Goal: Task Accomplishment & Management: Manage account settings

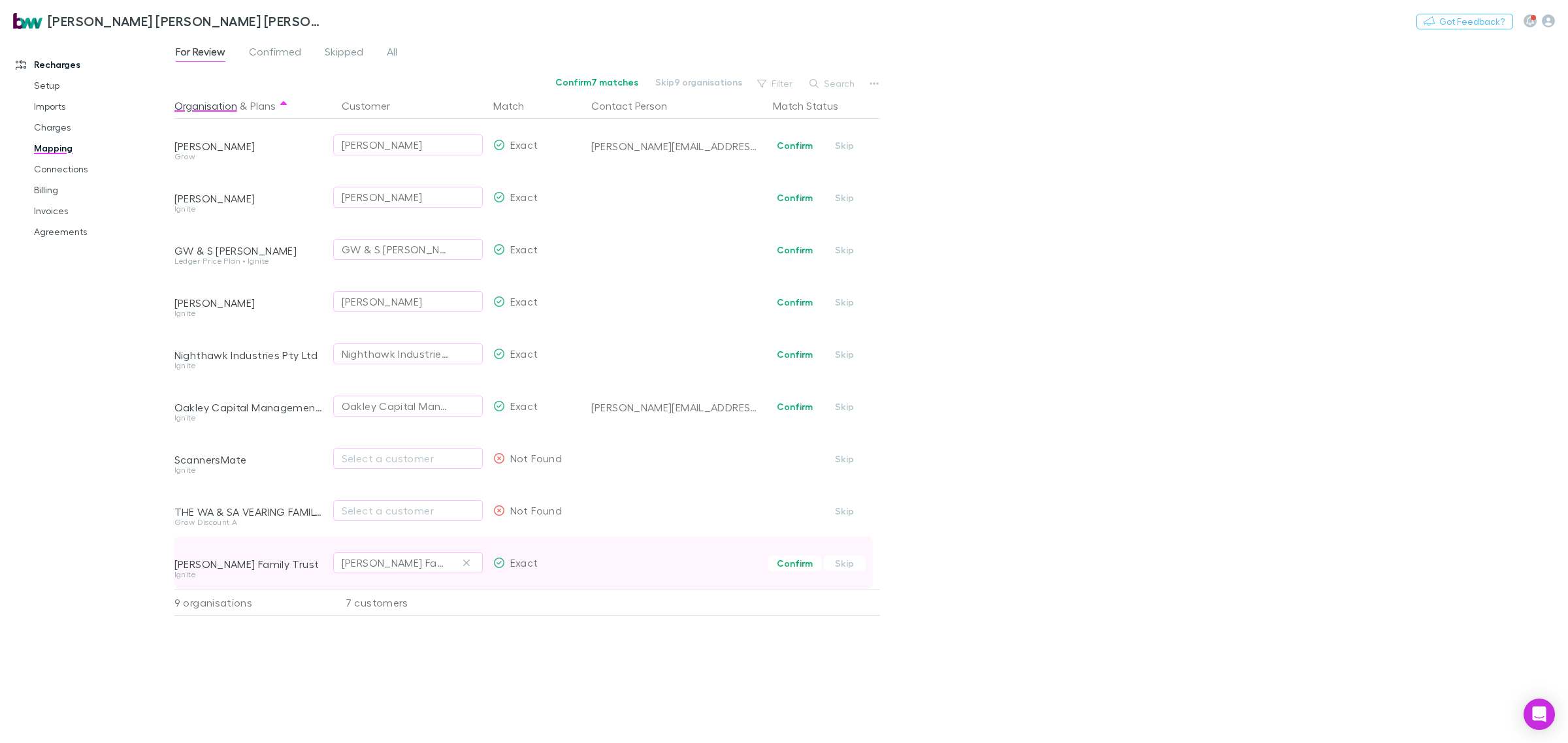
drag, startPoint x: 790, startPoint y: 566, endPoint x: 793, endPoint y: 552, distance: 14.3
click at [790, 565] on button "Confirm" at bounding box center [794, 563] width 53 height 16
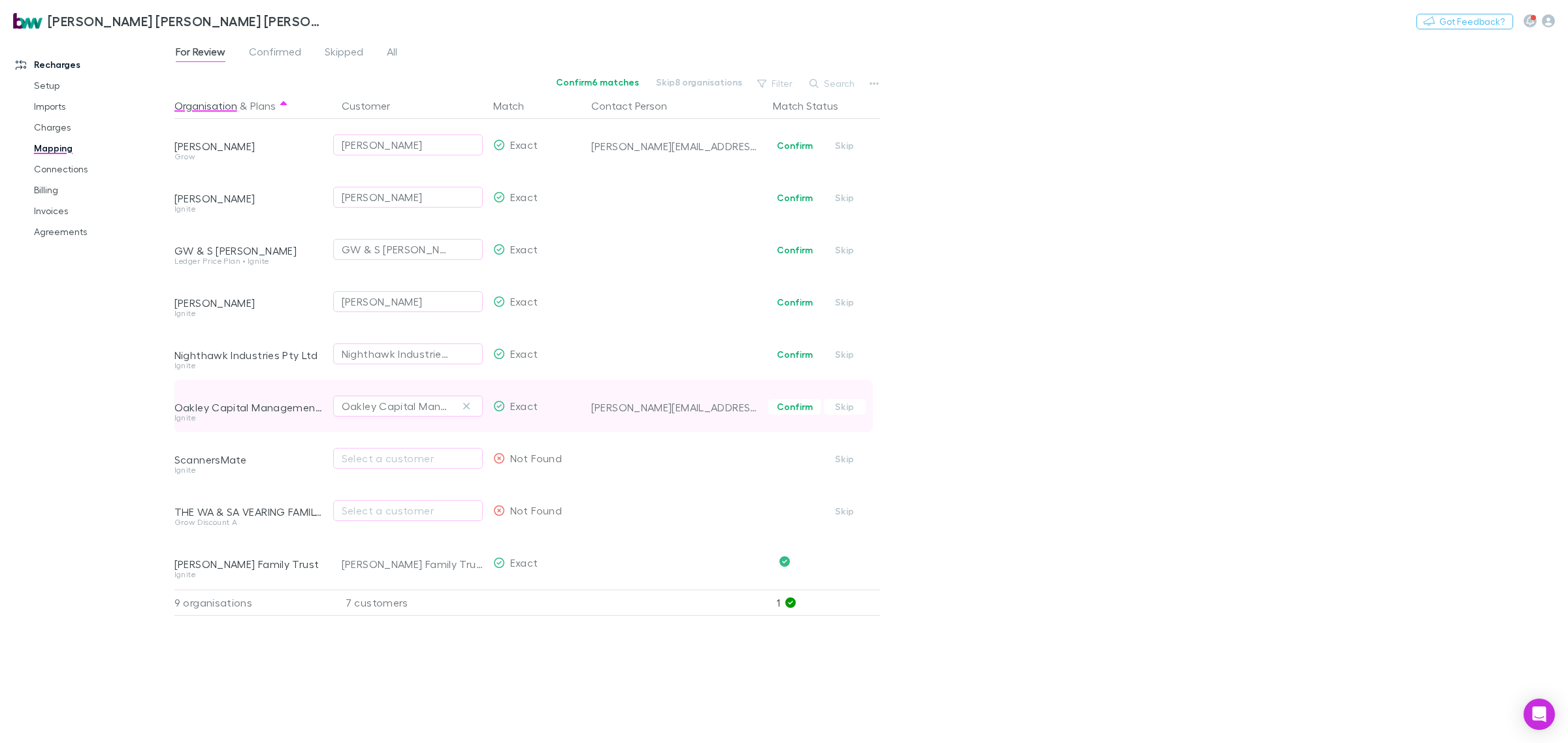
click at [800, 406] on button "Confirm" at bounding box center [794, 406] width 53 height 16
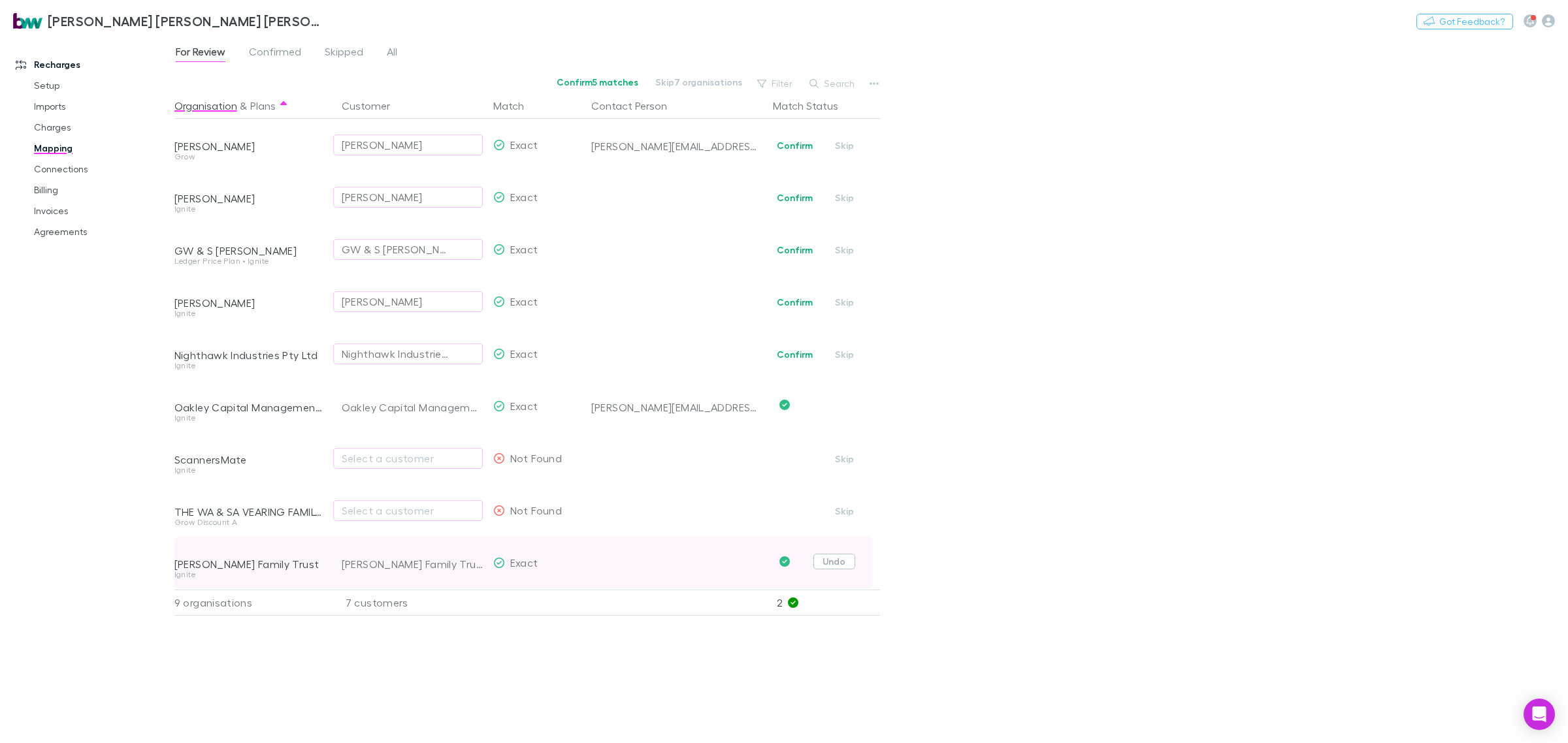
click at [836, 559] on button "Undo" at bounding box center [835, 562] width 42 height 16
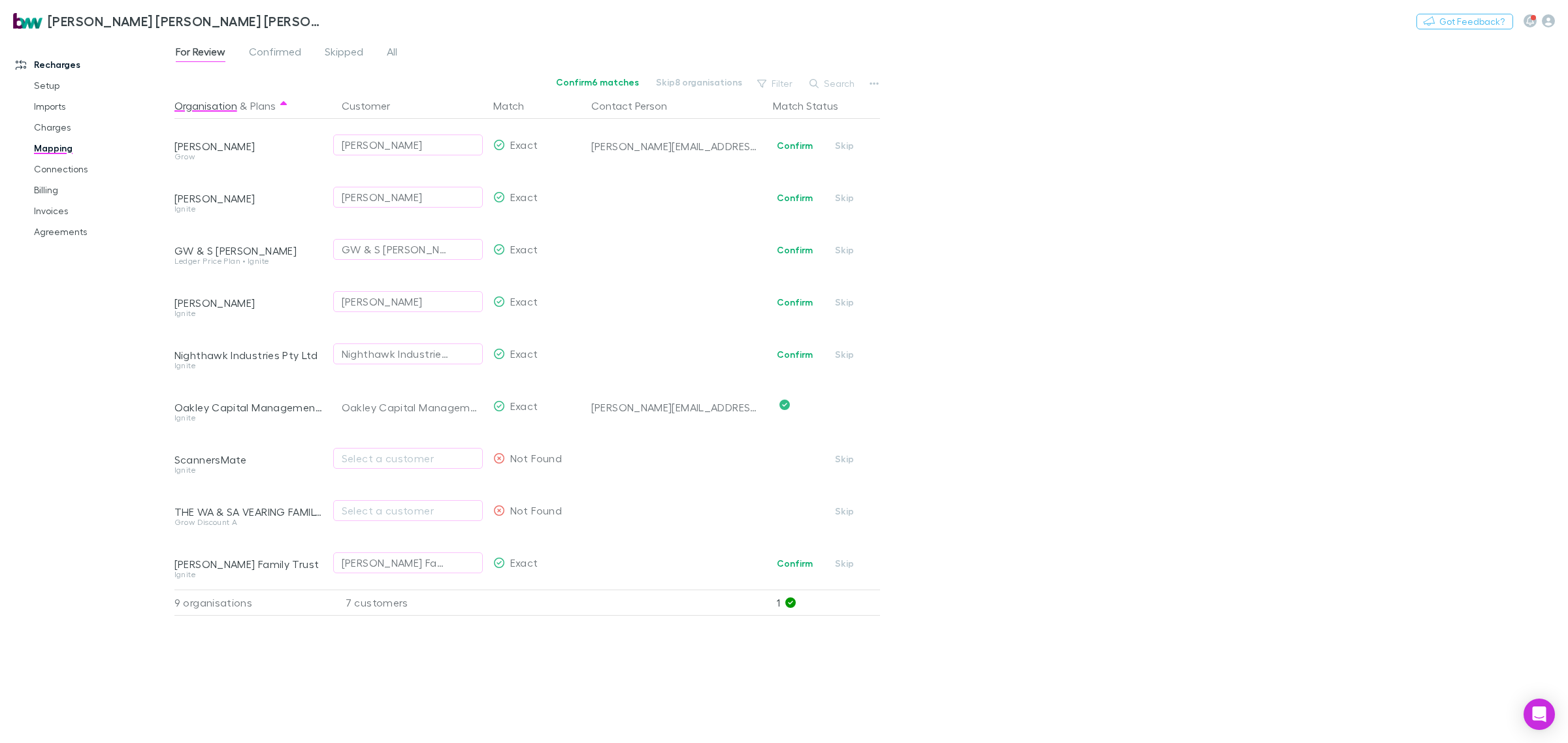
drag, startPoint x: 805, startPoint y: 145, endPoint x: 1161, endPoint y: 184, distance: 358.1
click at [805, 145] on button "Confirm" at bounding box center [794, 145] width 53 height 16
click at [443, 461] on div "Select a customer" at bounding box center [408, 458] width 133 height 16
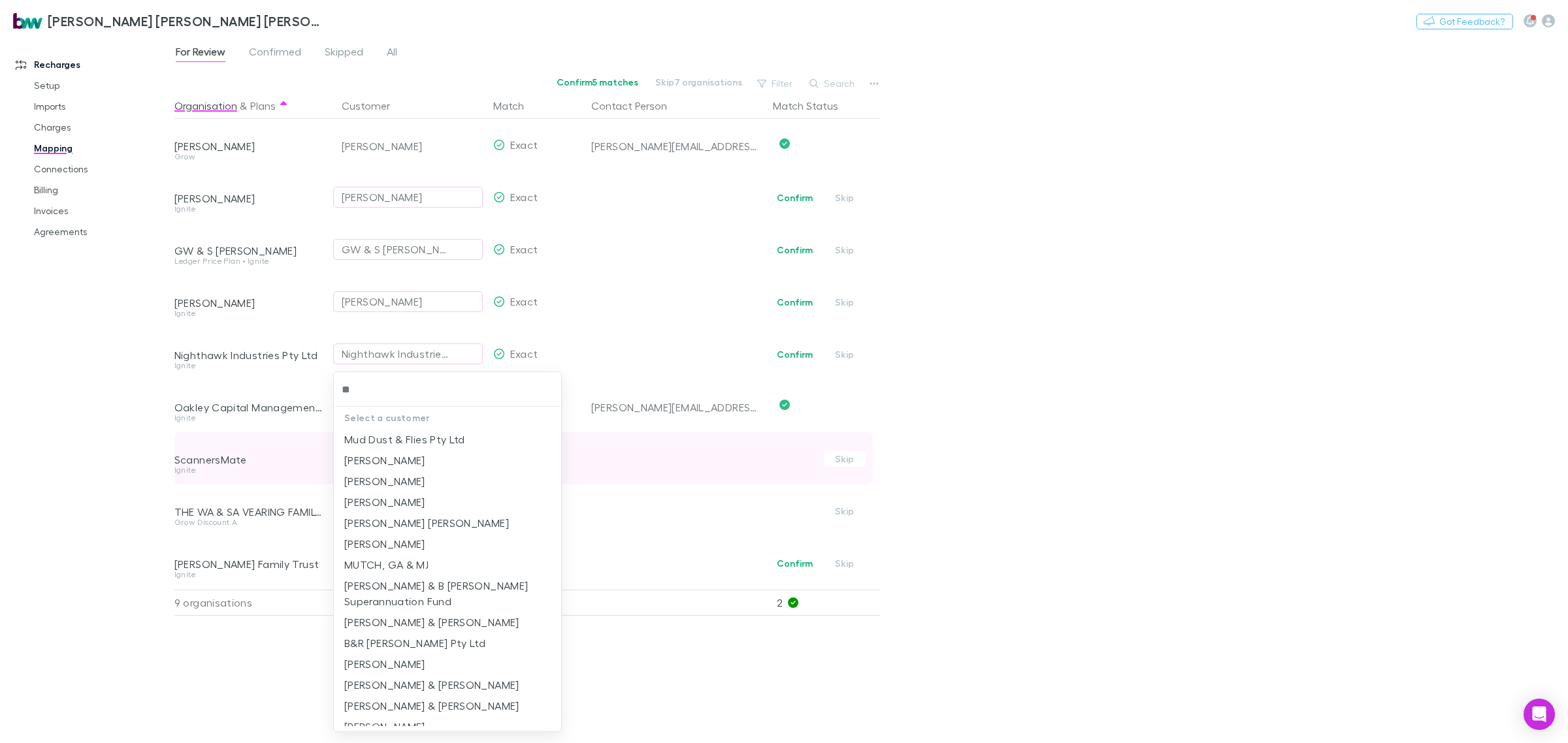
type input "***"
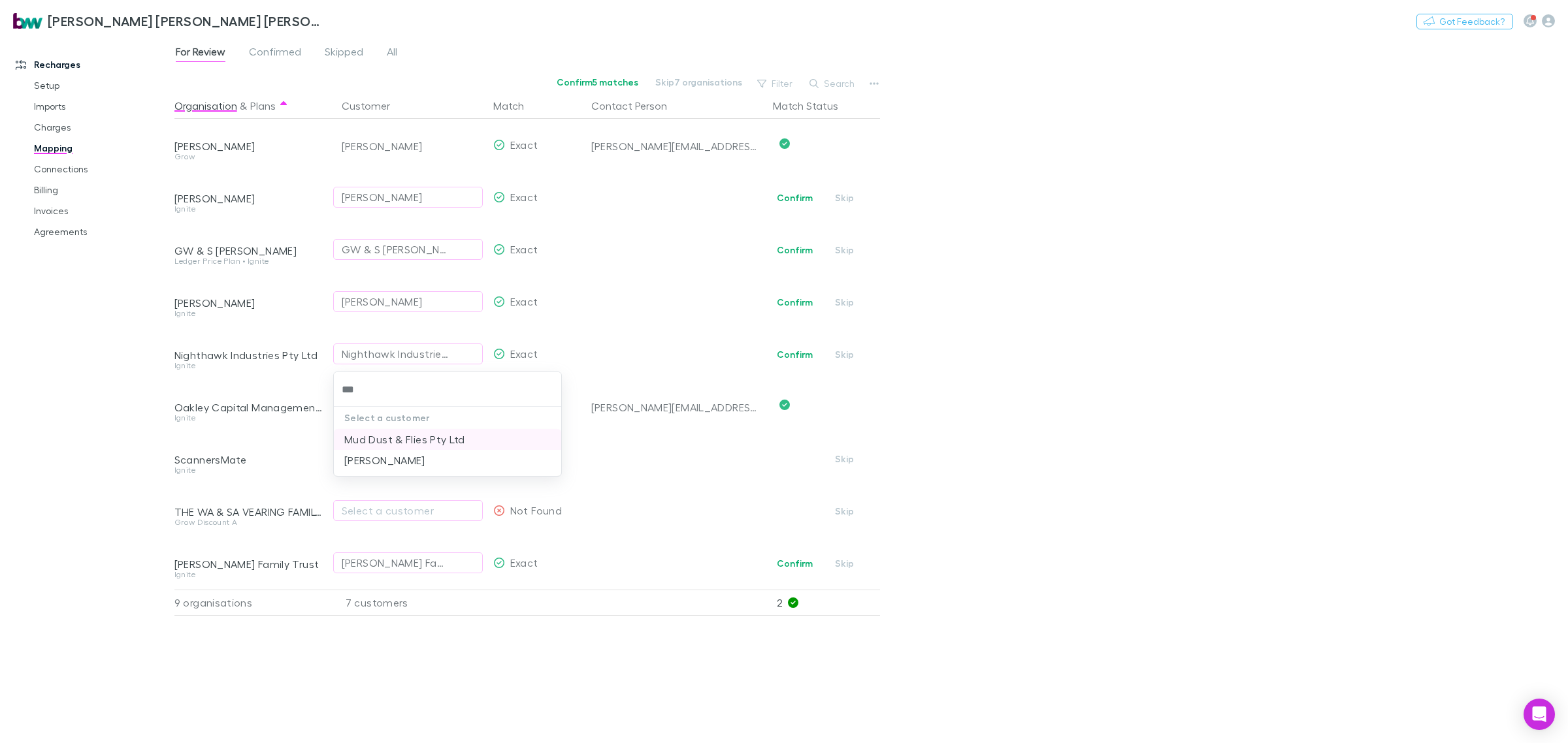
click at [454, 433] on li "Mud Dust & Flies Pty Ltd" at bounding box center [448, 439] width 228 height 21
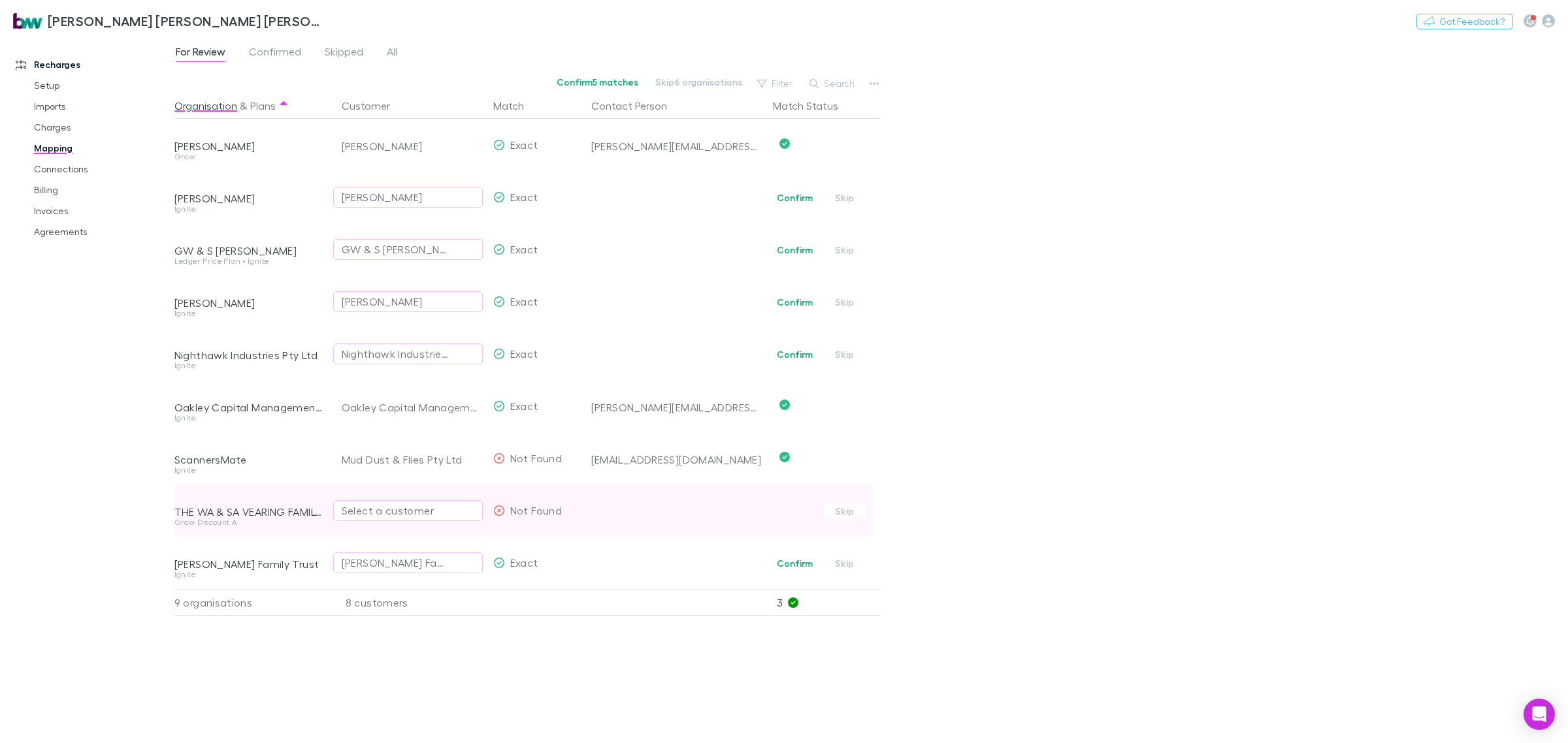
click at [433, 510] on div "Select a customer" at bounding box center [408, 510] width 133 height 16
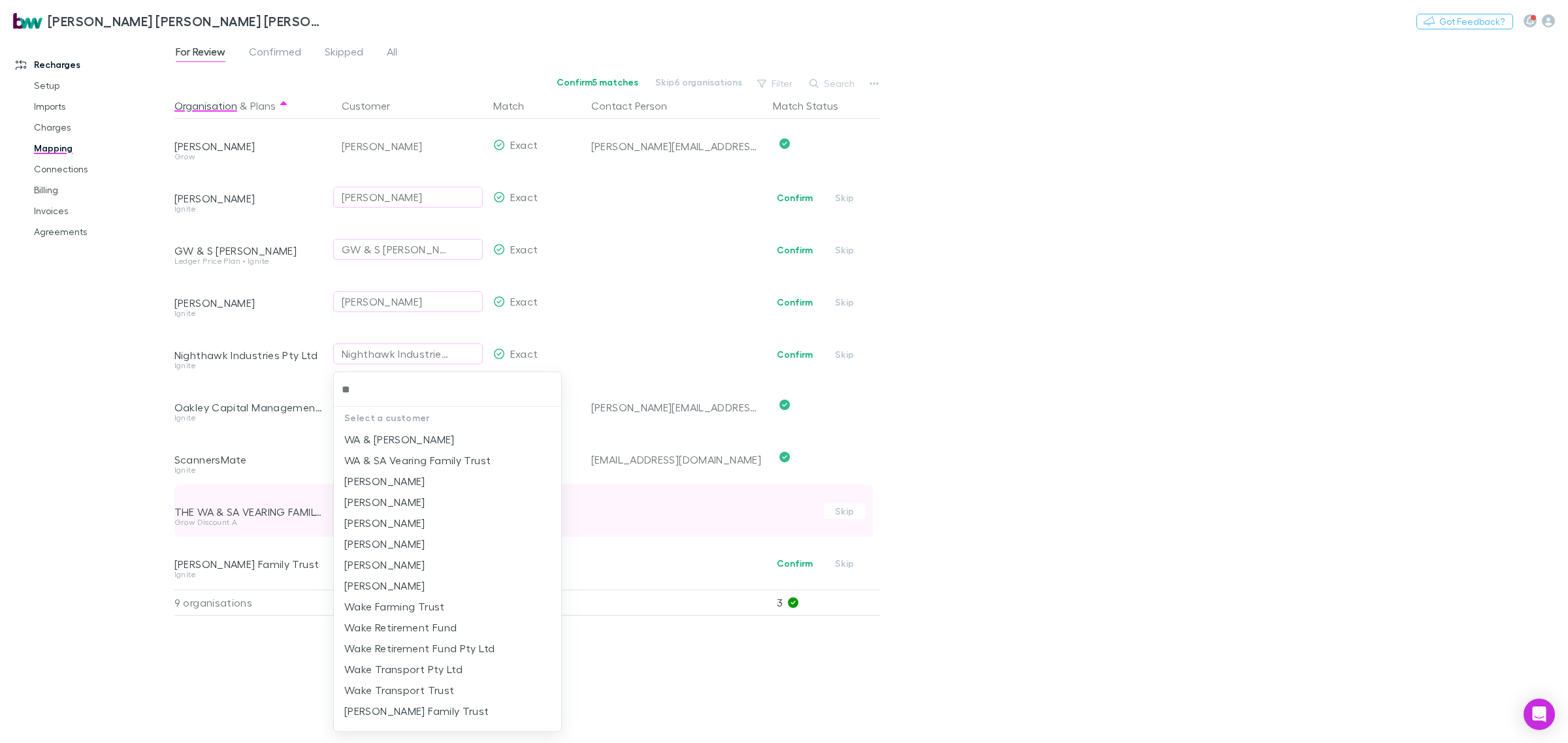
type input "**"
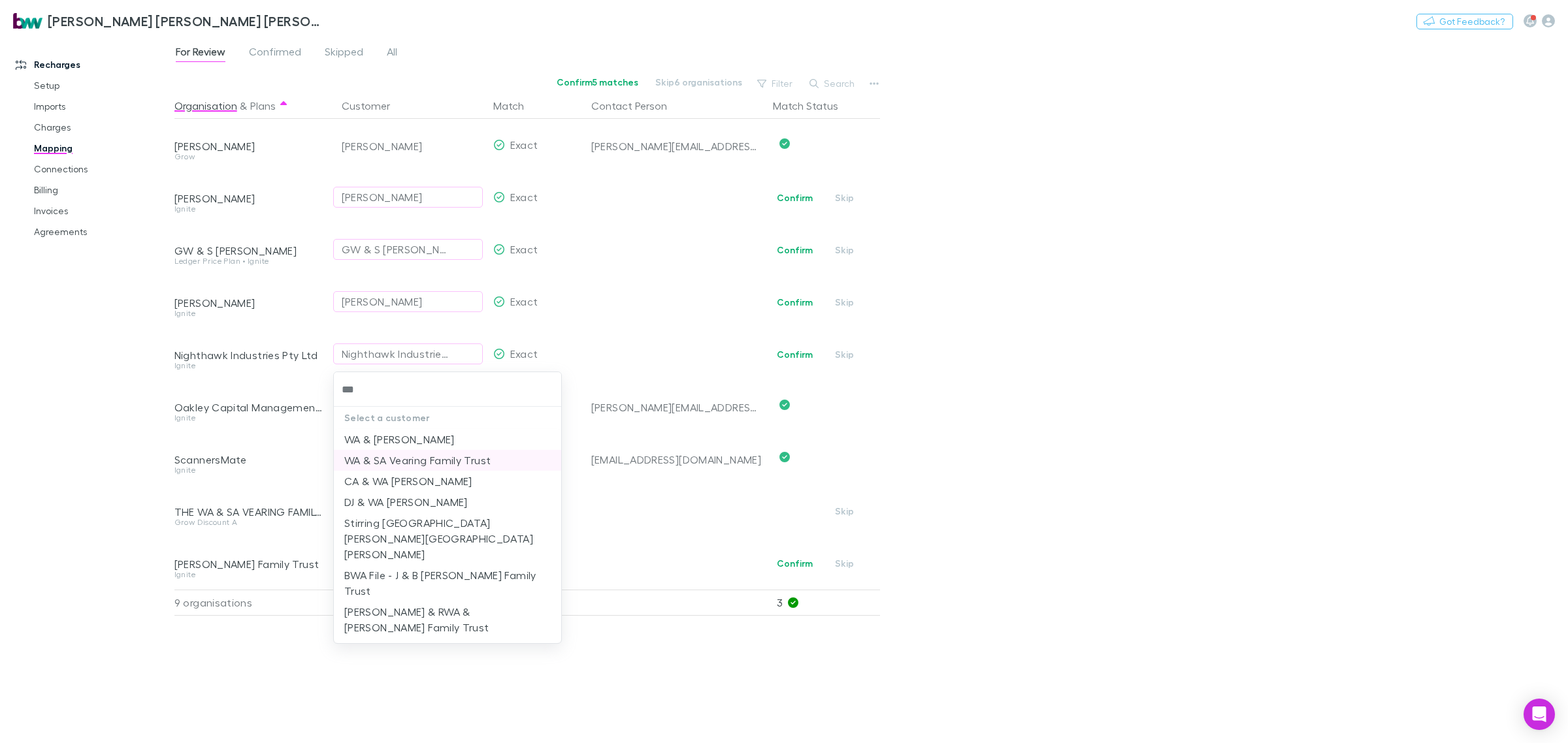
click at [459, 464] on li "WA & SA Vearing Family Trust" at bounding box center [448, 460] width 228 height 21
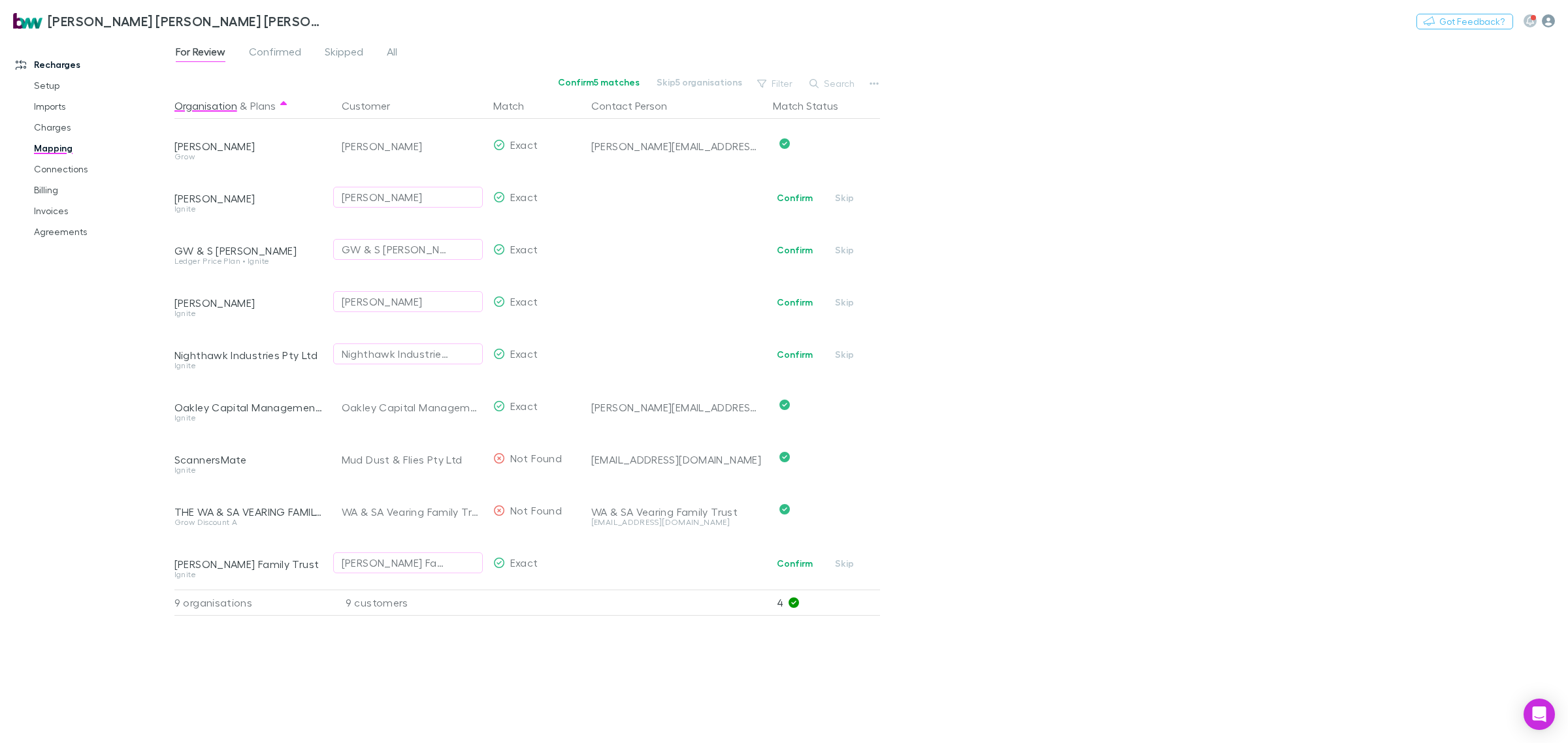
click at [1550, 22] on icon "button" at bounding box center [1549, 21] width 13 height 13
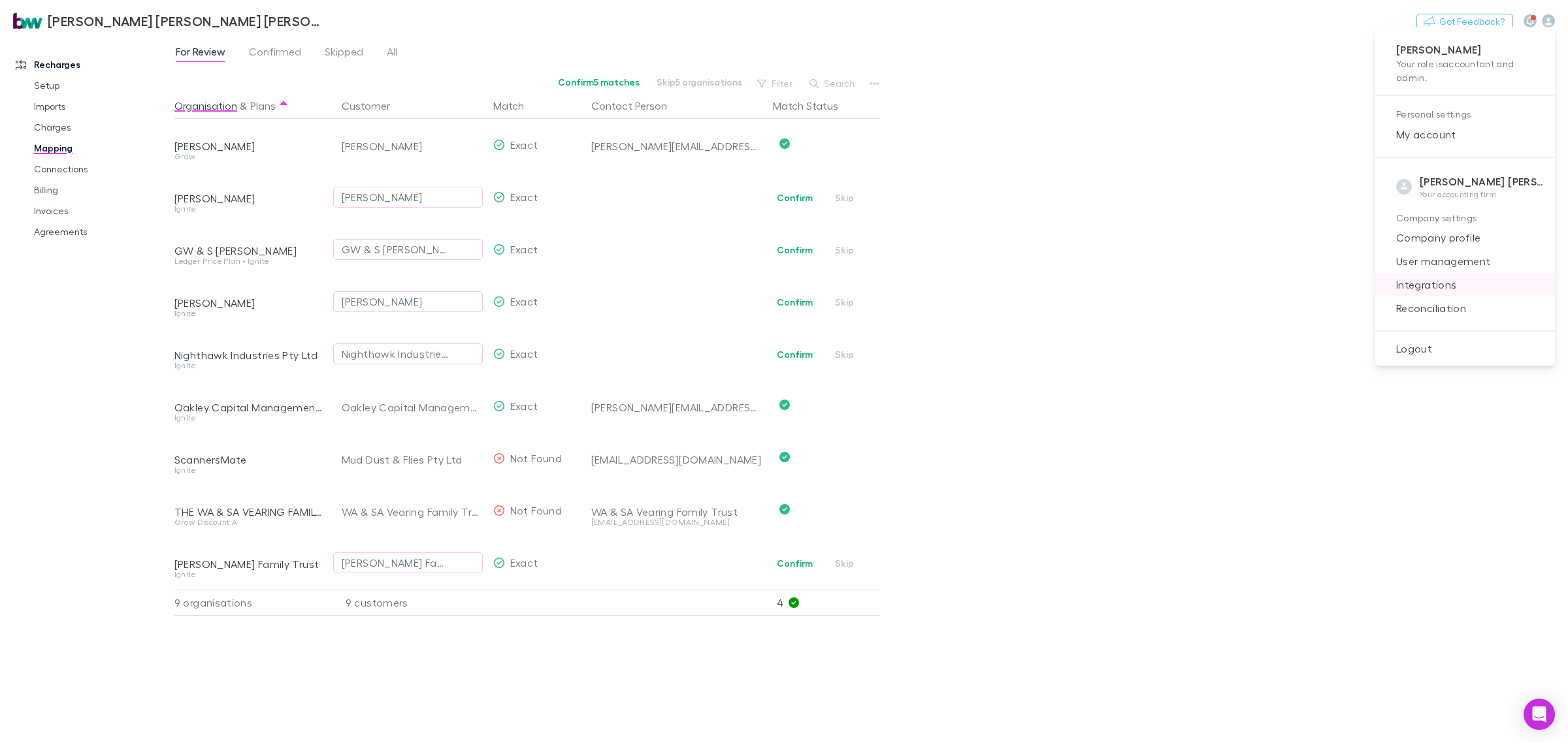
click at [1439, 284] on span "Integrations" at bounding box center [1465, 285] width 159 height 16
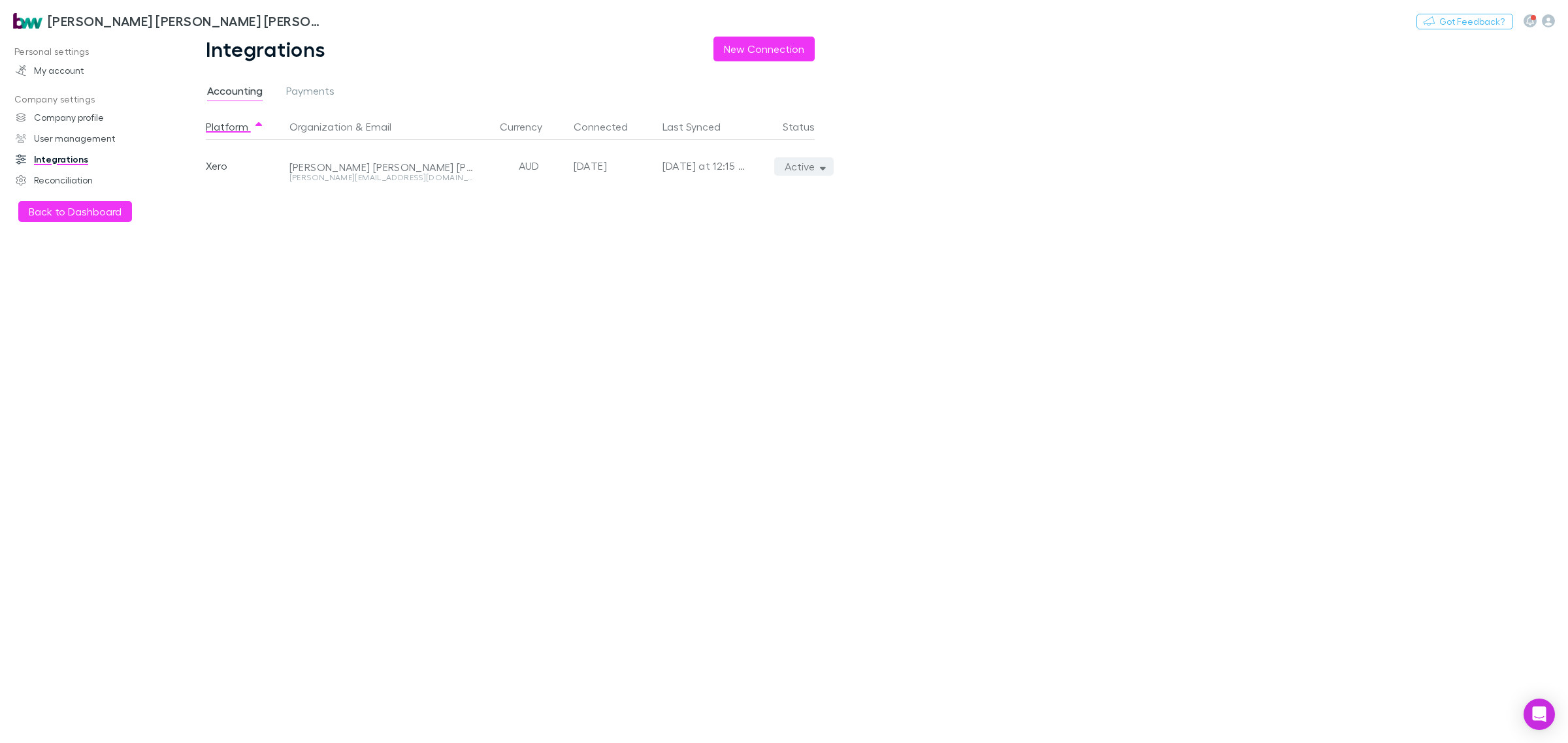
click at [821, 168] on icon "button" at bounding box center [822, 168] width 6 height 3
click at [687, 207] on p "We'll fetch all new contacts since last sync" at bounding box center [743, 212] width 159 height 24
click at [102, 224] on div at bounding box center [784, 371] width 1568 height 743
click at [102, 203] on button "Back to Dashboard" at bounding box center [75, 212] width 113 height 21
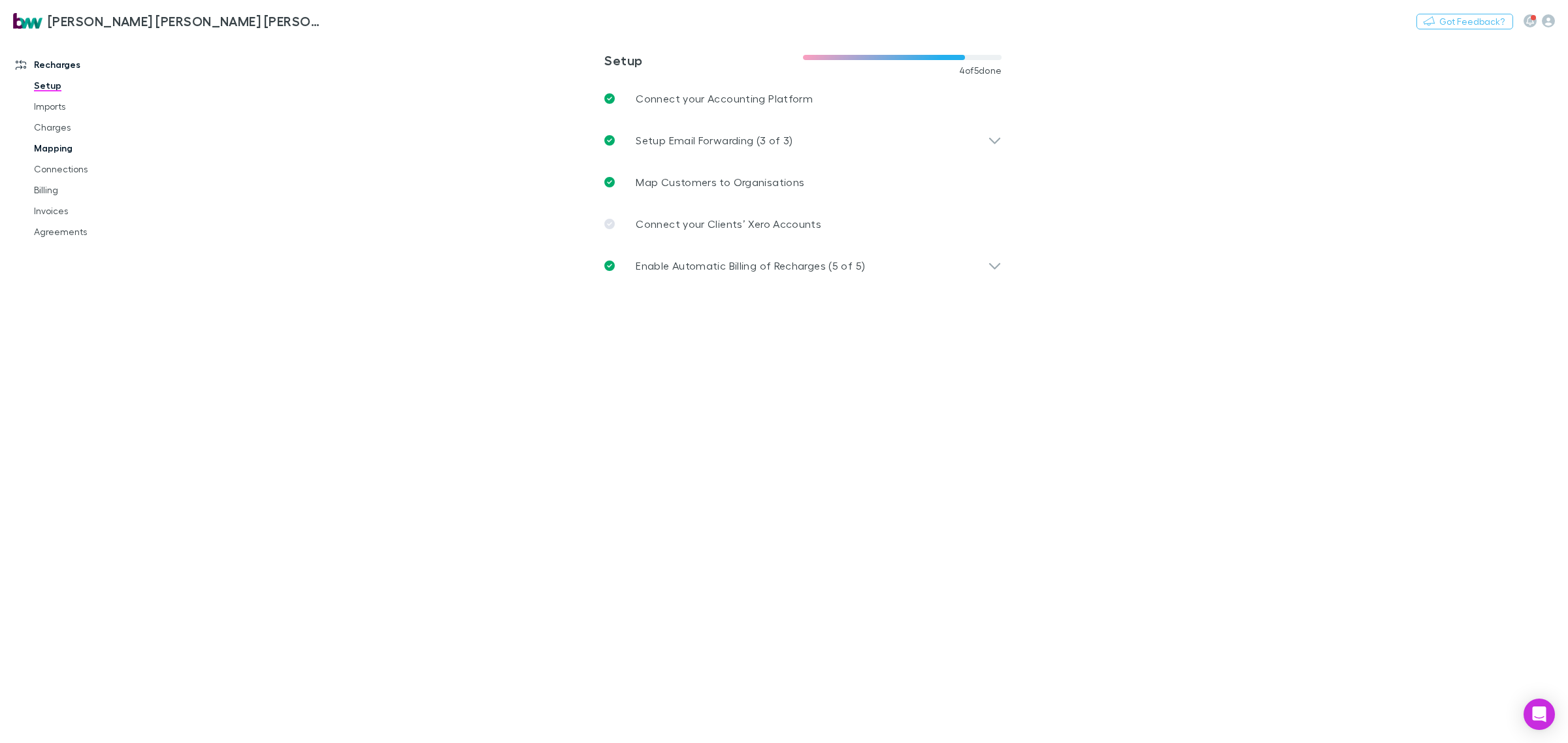
click at [55, 140] on link "Mapping" at bounding box center [102, 148] width 164 height 21
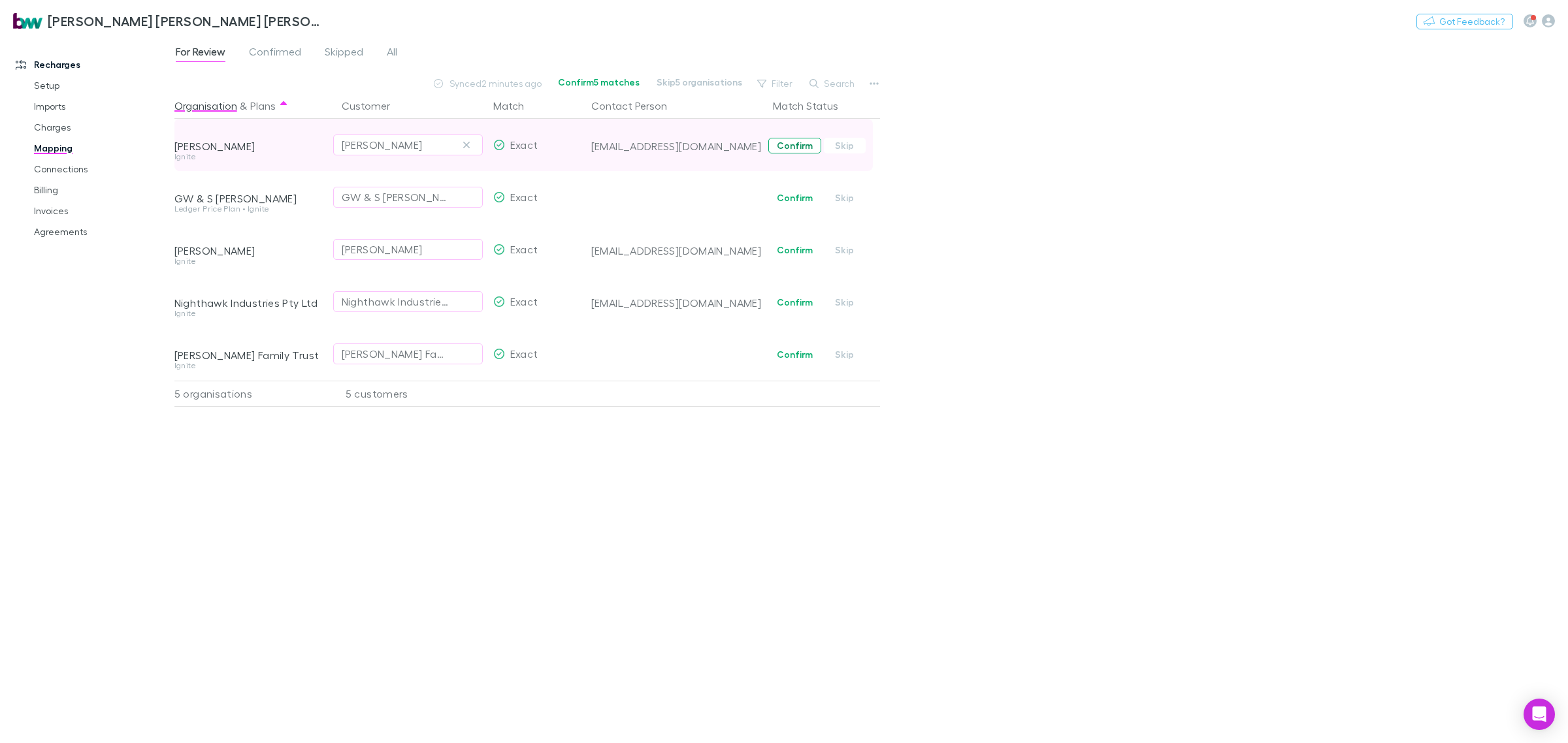
click at [793, 145] on button "Confirm" at bounding box center [794, 145] width 53 height 16
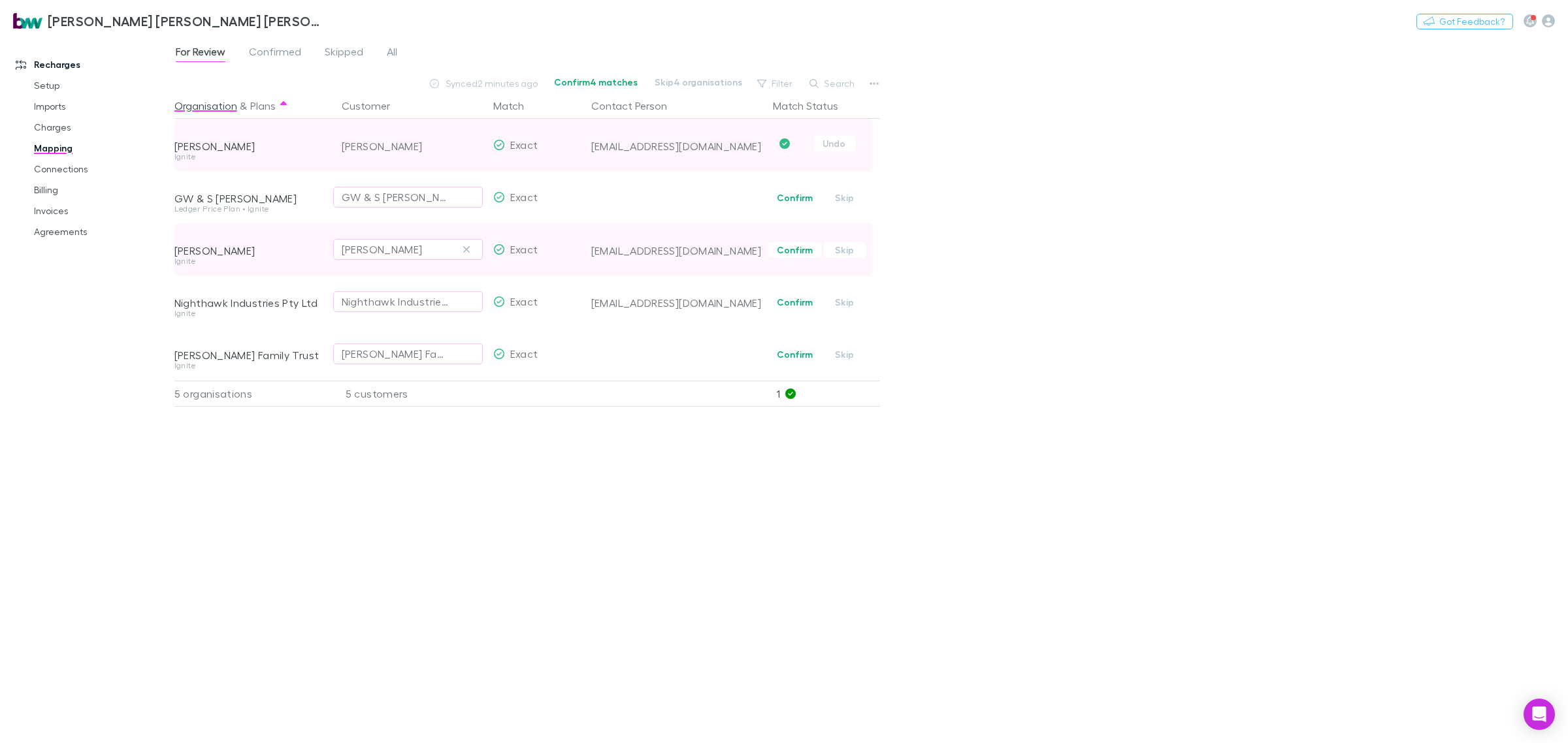
drag, startPoint x: 789, startPoint y: 249, endPoint x: 799, endPoint y: 247, distance: 10.2
click at [789, 249] on button "Confirm" at bounding box center [794, 250] width 53 height 16
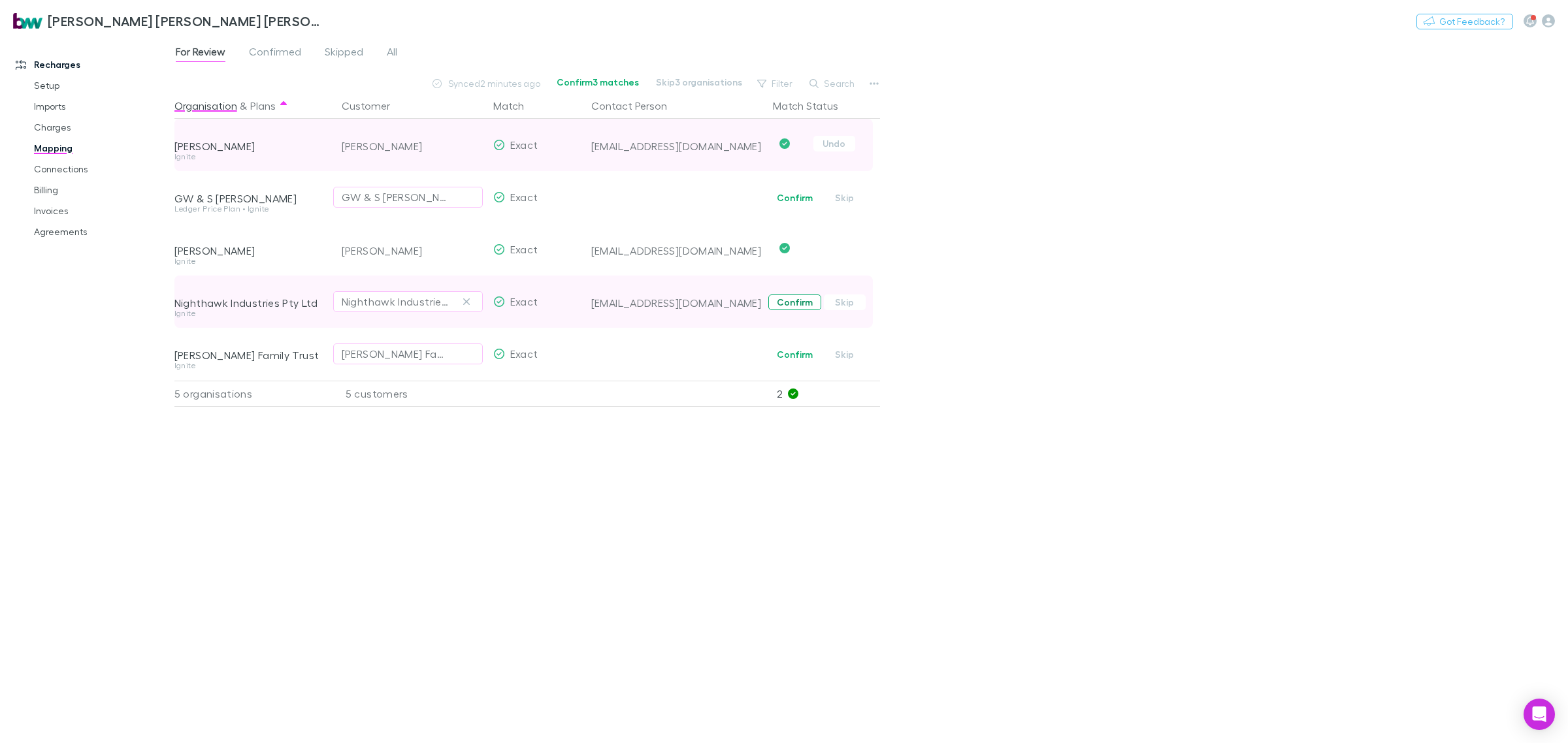
click at [802, 304] on button "Confirm" at bounding box center [794, 302] width 53 height 16
click at [1152, 278] on div "For Review Confirmed Skipped All Confirm 2 matches Skip 2 organisations Filter …" at bounding box center [872, 390] width 1394 height 707
click at [1547, 24] on icon "button" at bounding box center [1549, 21] width 13 height 13
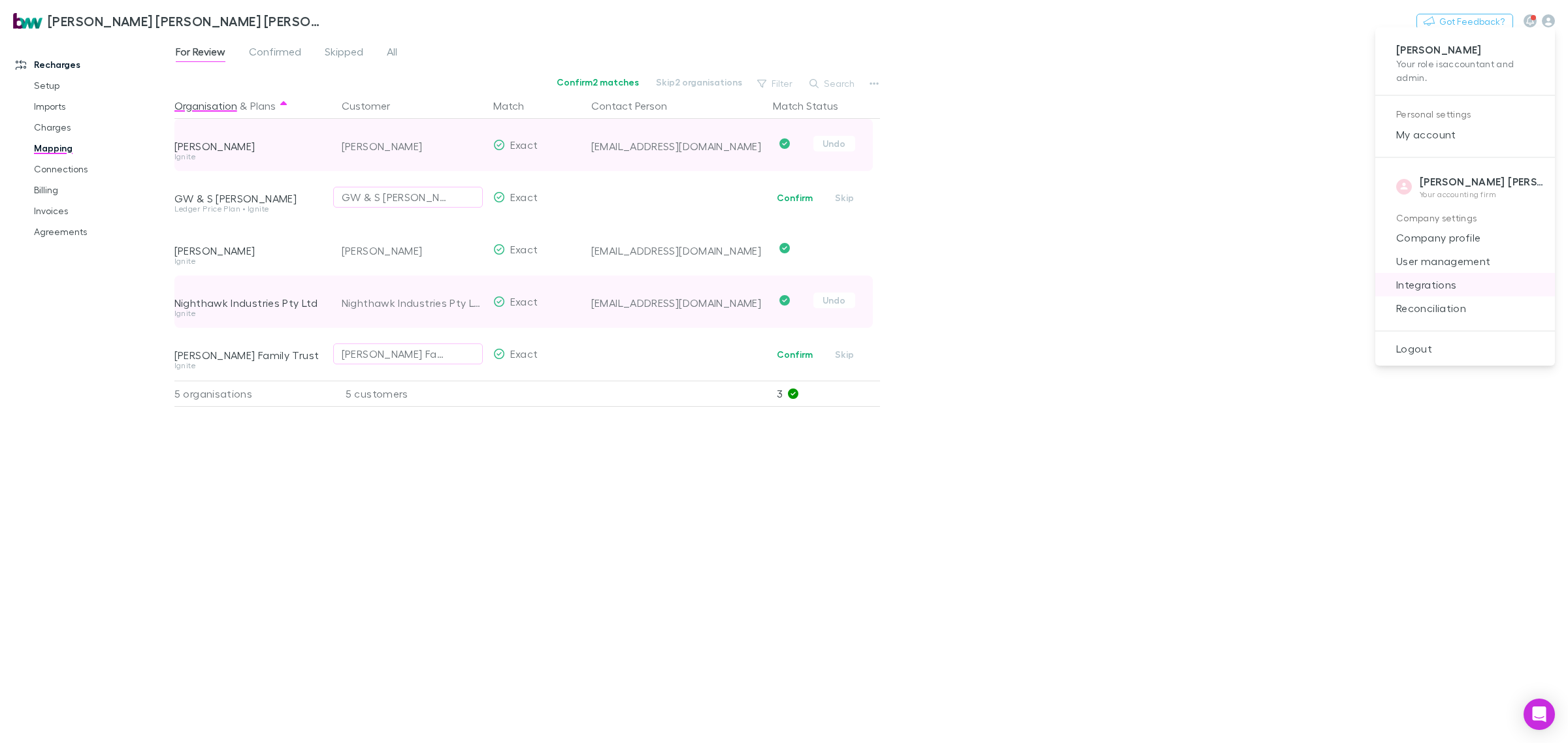
click at [1449, 290] on span "Integrations" at bounding box center [1465, 285] width 159 height 16
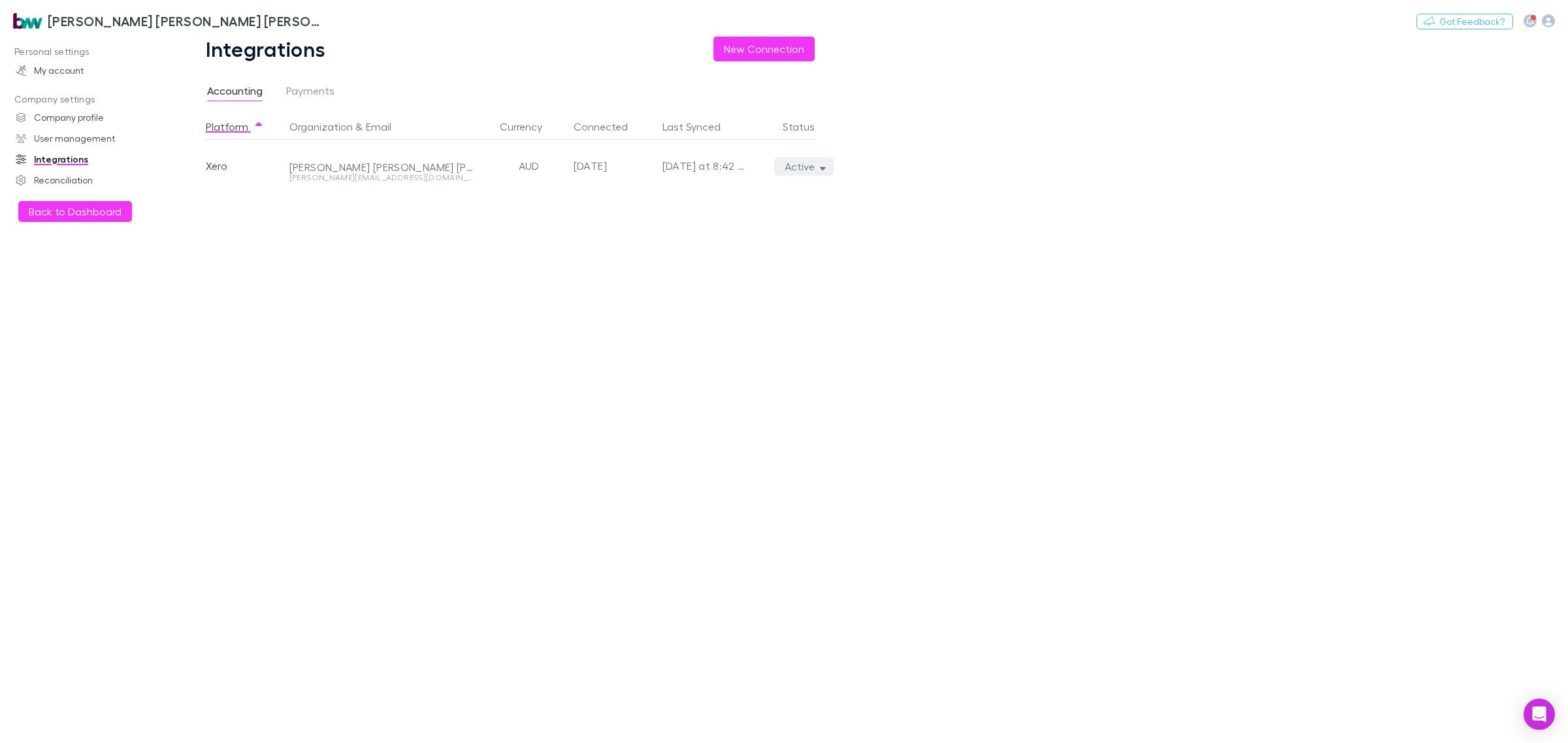
click at [810, 171] on button "Active" at bounding box center [804, 167] width 60 height 18
click at [736, 201] on p "We'll fetch all new contacts since last sync" at bounding box center [743, 212] width 159 height 24
click at [759, 195] on p "Re-sync now" at bounding box center [743, 192] width 159 height 16
click at [678, 191] on p "Re-sync now" at bounding box center [743, 192] width 159 height 16
click at [470, 496] on div at bounding box center [784, 371] width 1568 height 743
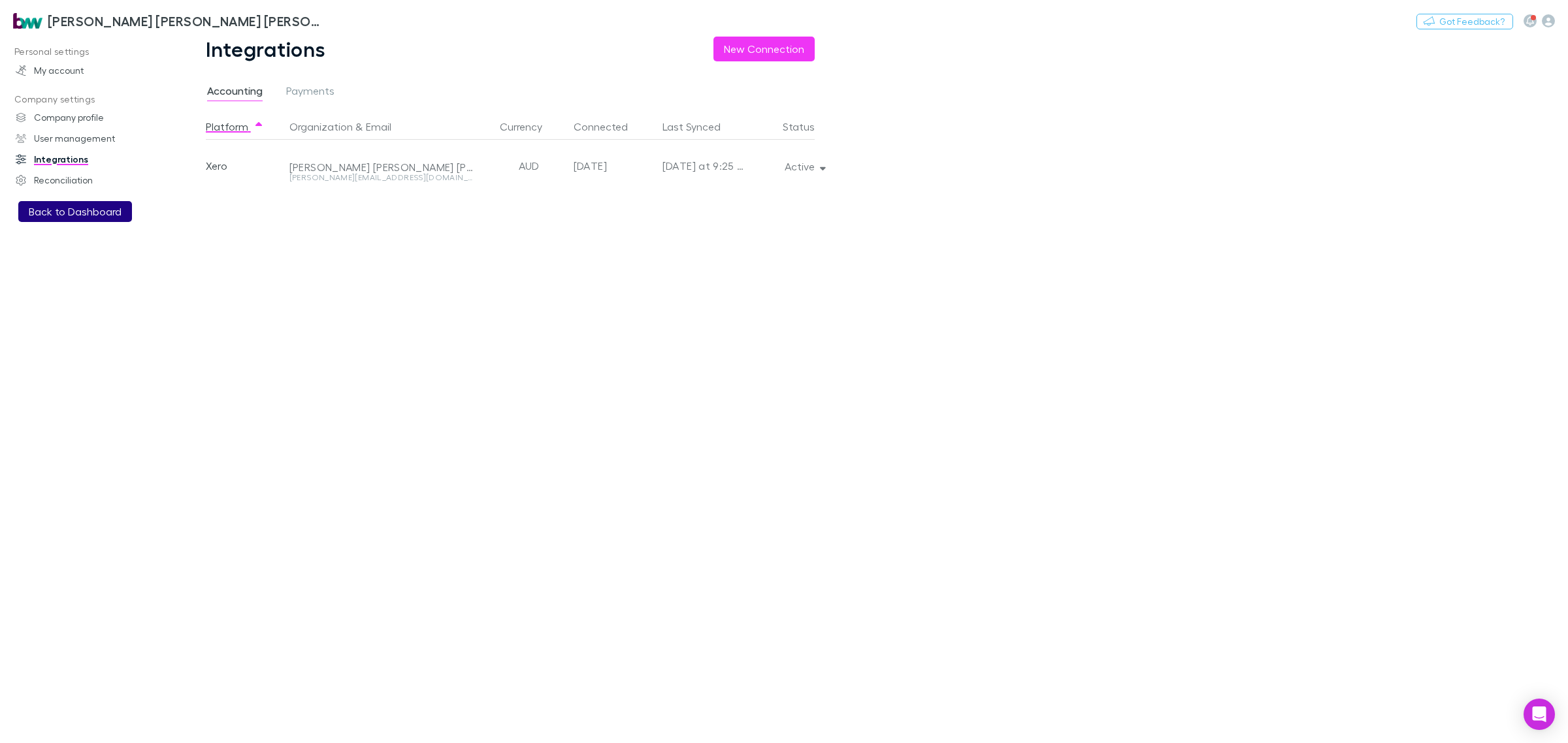
click at [92, 210] on button "Back to Dashboard" at bounding box center [75, 212] width 113 height 21
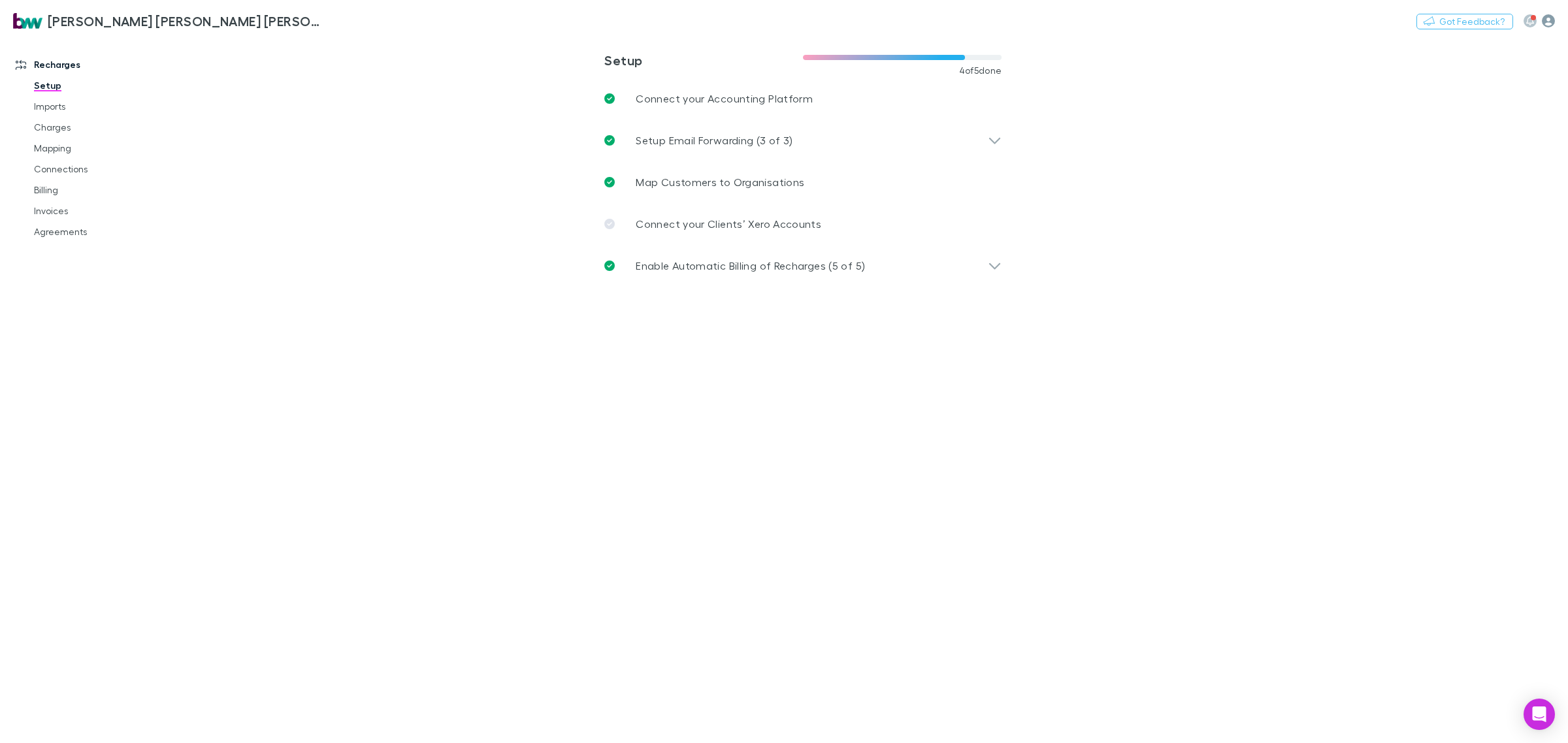
click at [1550, 20] on icon "button" at bounding box center [1549, 21] width 13 height 13
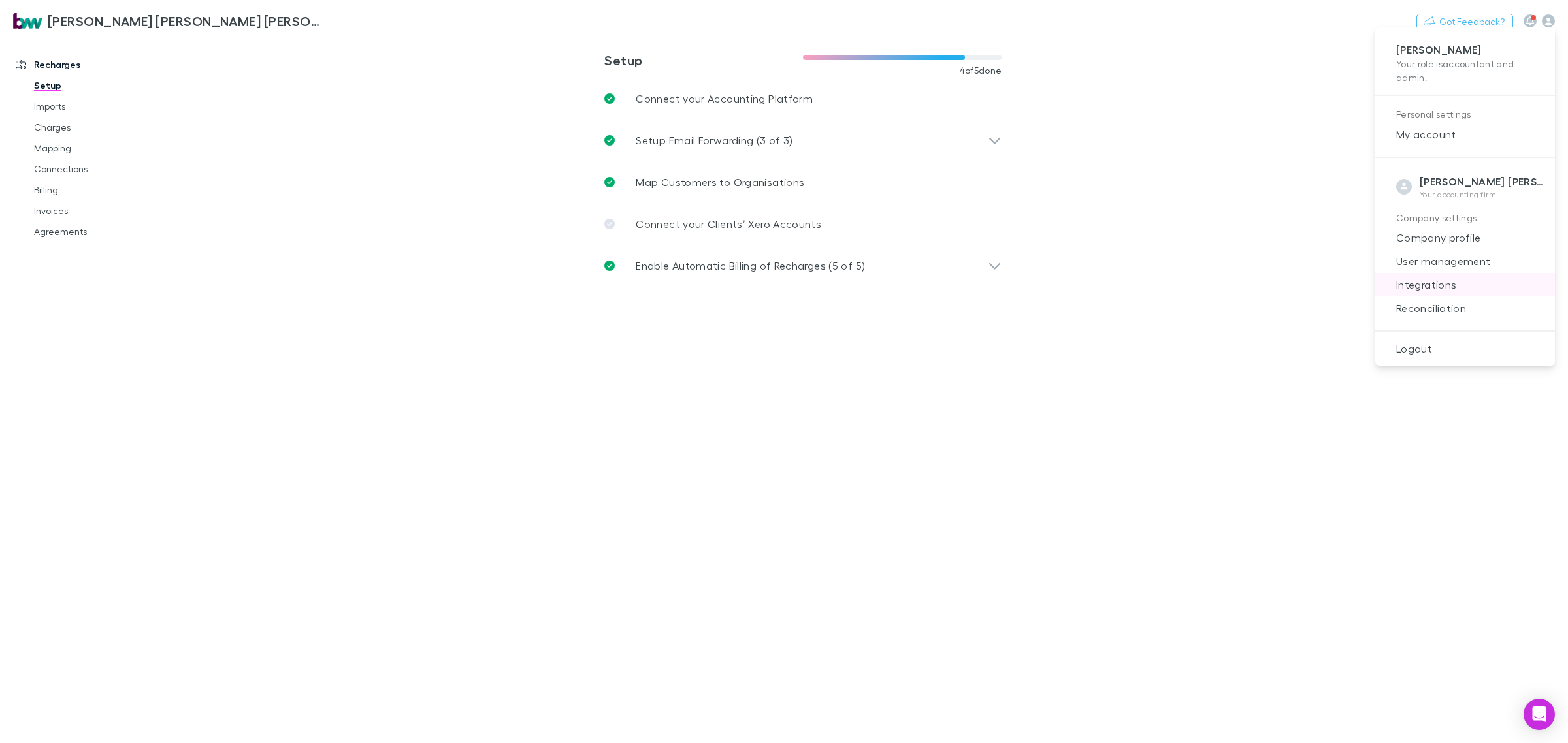
click at [1424, 285] on span "Integrations" at bounding box center [1465, 285] width 159 height 16
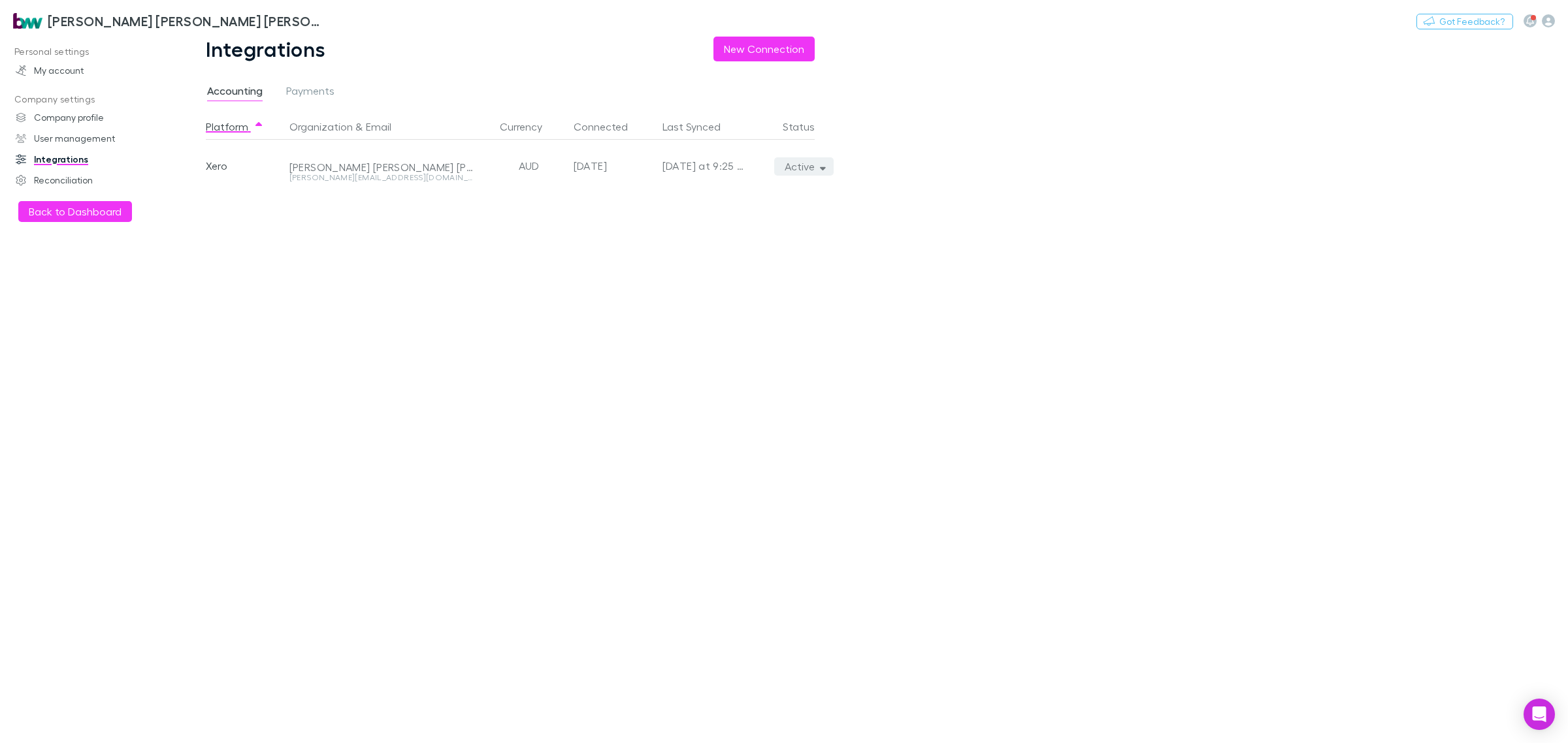
click at [825, 160] on button "Active" at bounding box center [804, 167] width 60 height 18
click at [732, 207] on p "We'll fetch all new contacts since last sync" at bounding box center [743, 212] width 159 height 24
drag, startPoint x: 82, startPoint y: 213, endPoint x: 108, endPoint y: 213, distance: 26.0
click at [83, 213] on div at bounding box center [784, 371] width 1568 height 743
click at [90, 206] on button "Back to Dashboard" at bounding box center [75, 212] width 113 height 21
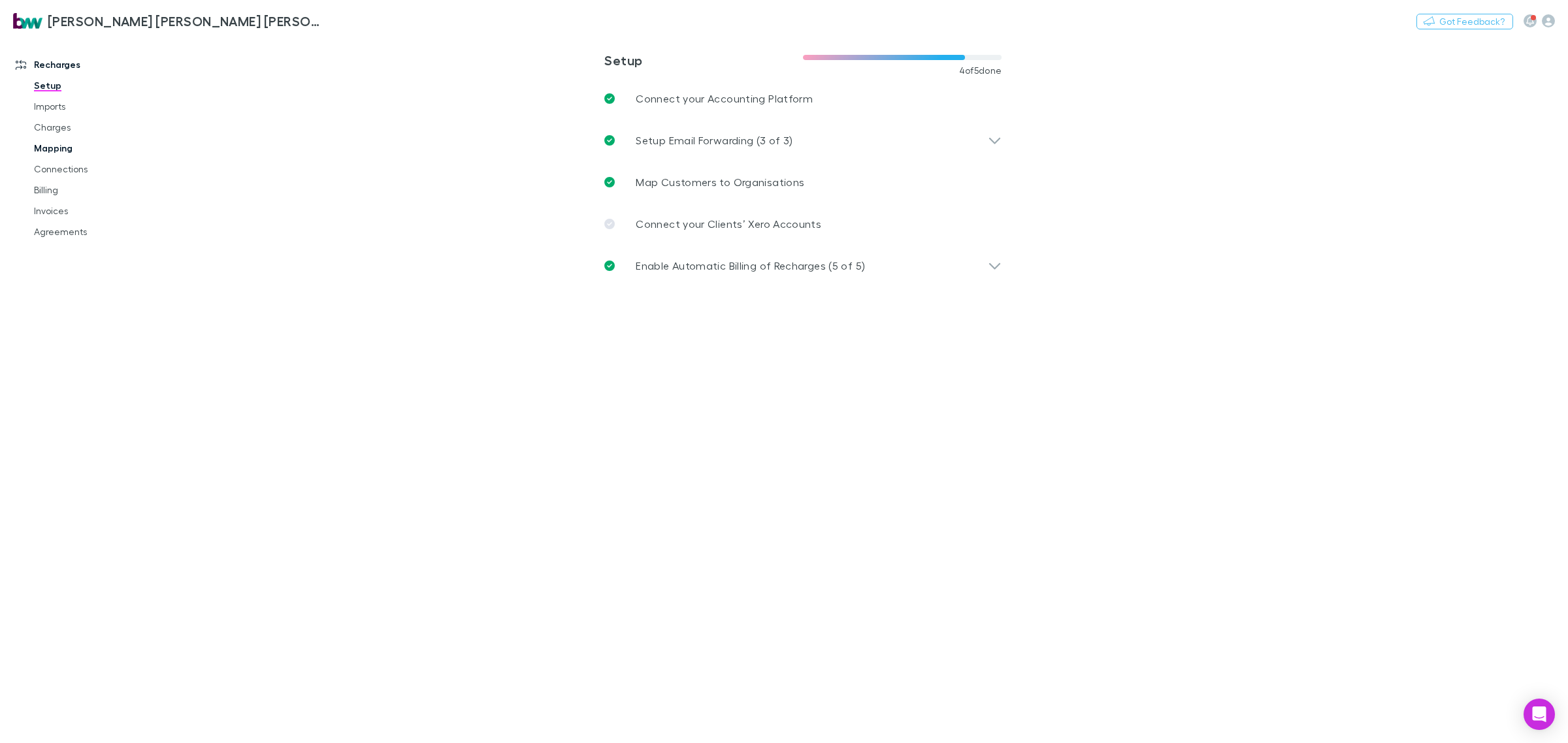
click at [60, 147] on link "Mapping" at bounding box center [102, 148] width 164 height 21
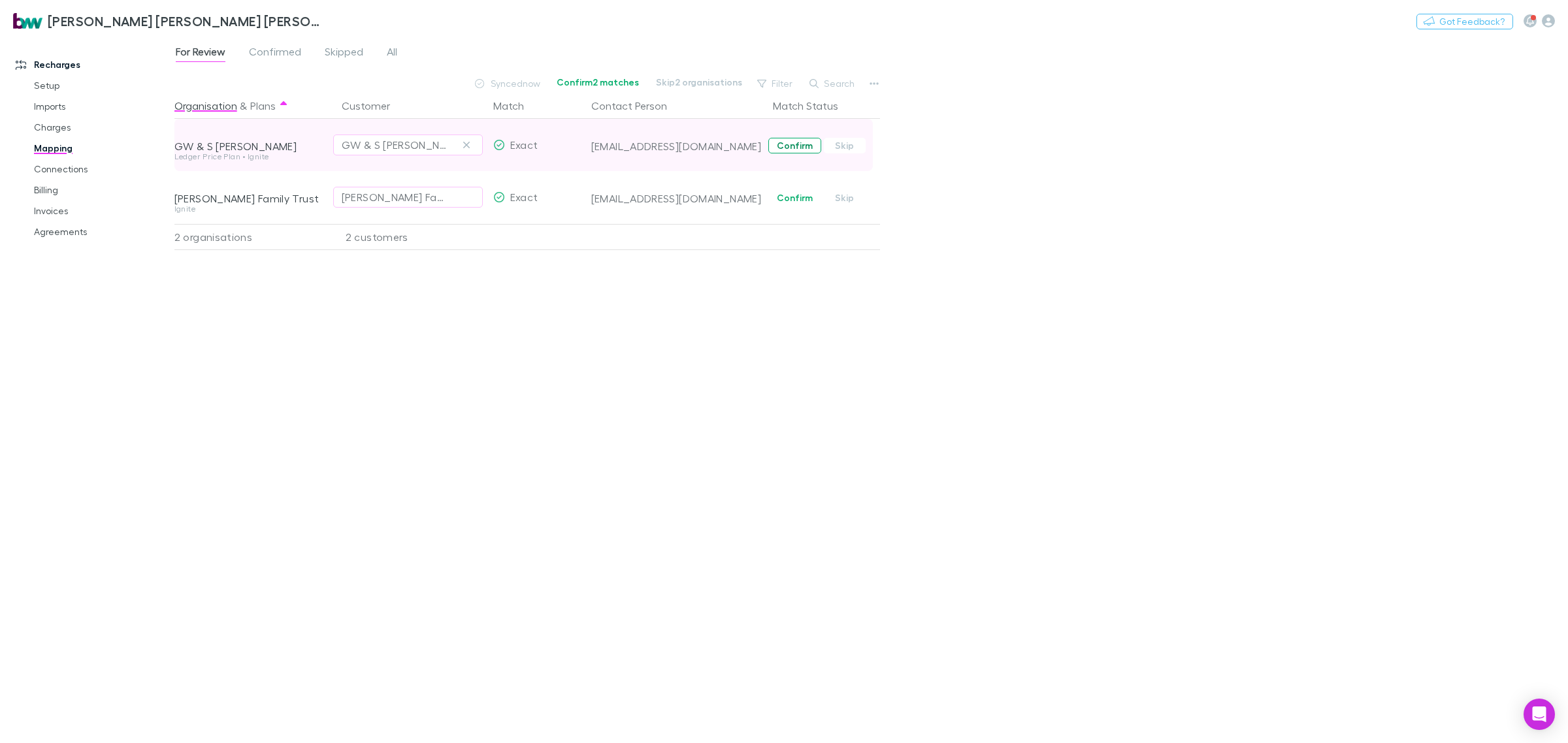
click at [798, 148] on button "Confirm" at bounding box center [794, 145] width 53 height 16
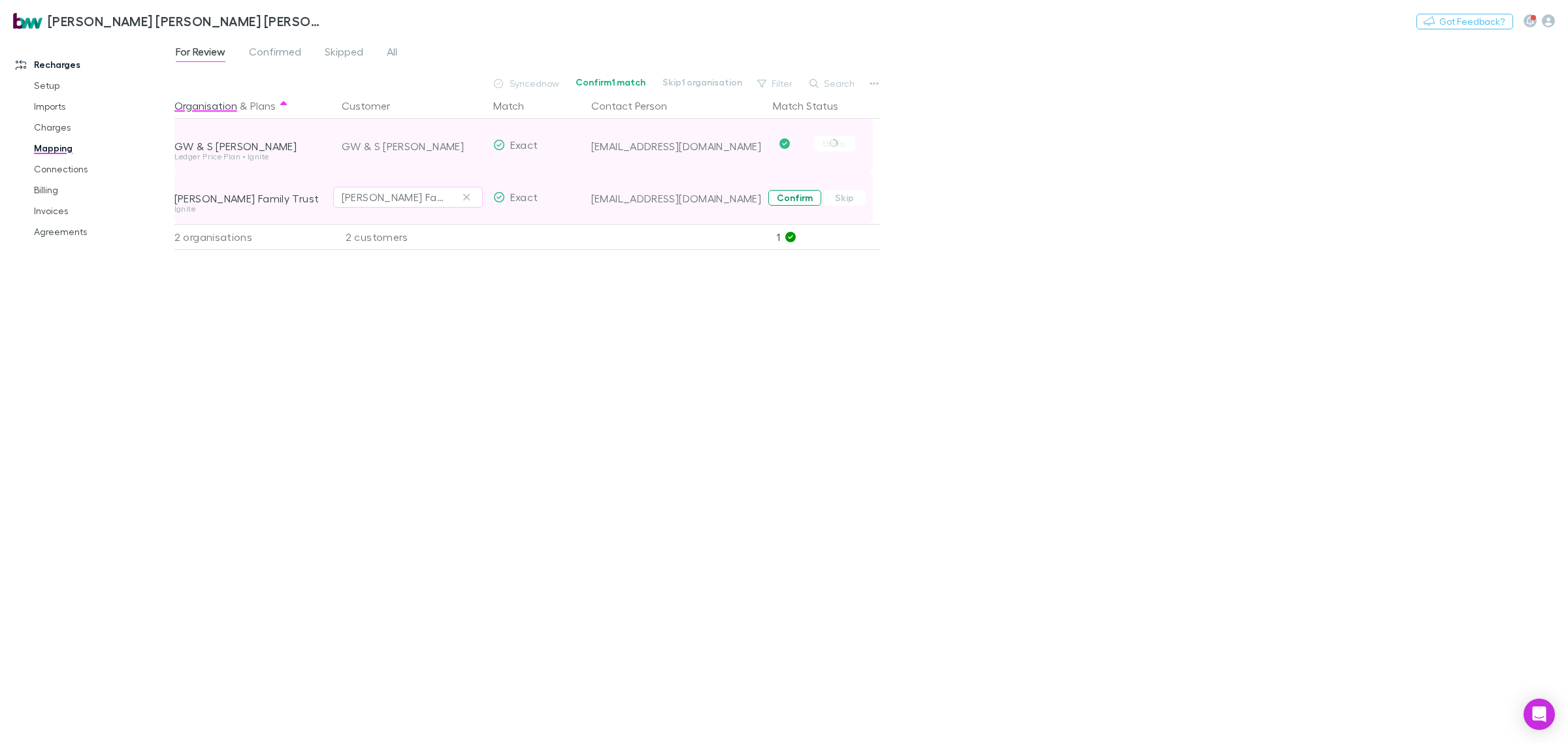
click at [789, 193] on button "Confirm" at bounding box center [794, 197] width 53 height 16
click at [55, 104] on link "Imports" at bounding box center [102, 106] width 164 height 21
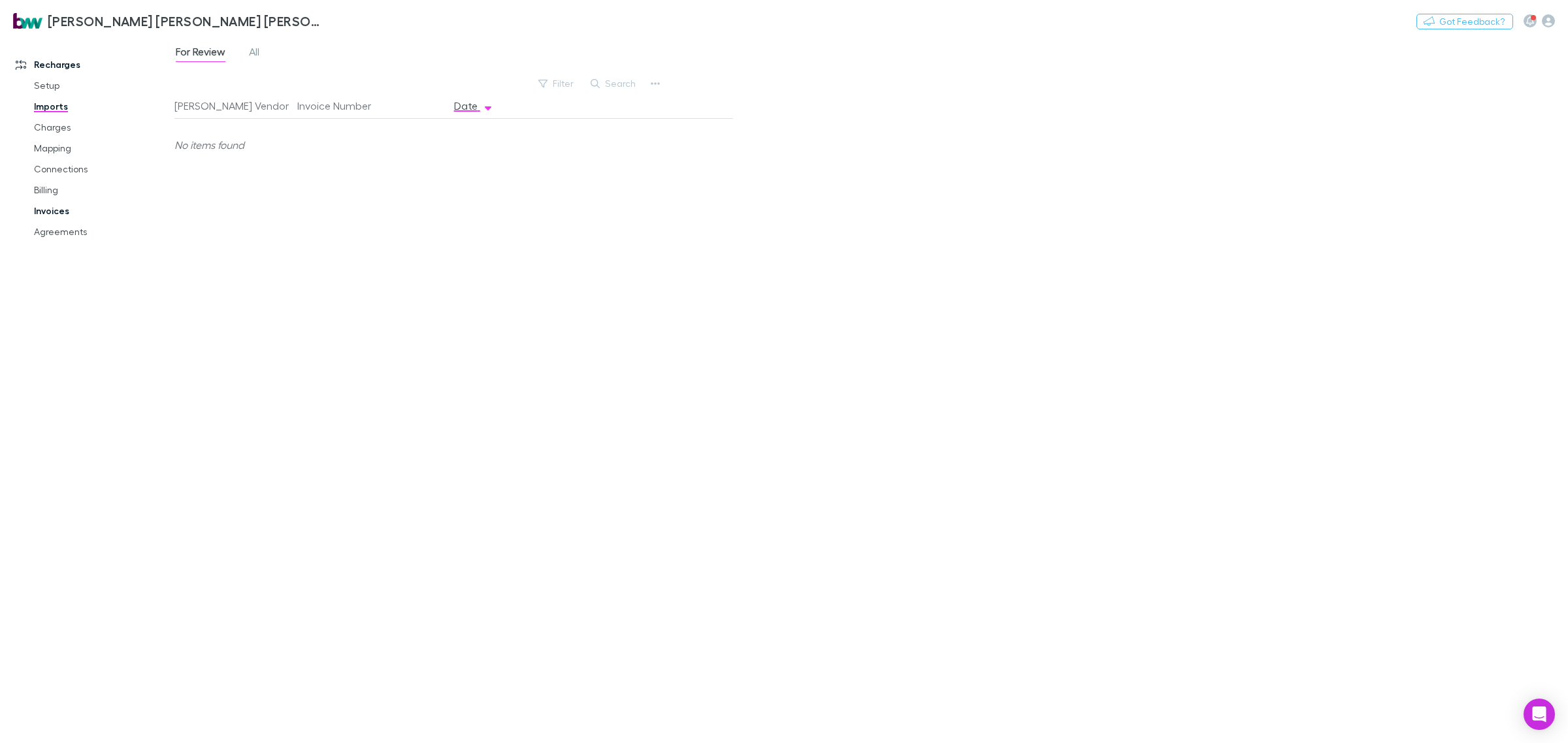
click at [43, 207] on link "Invoices" at bounding box center [102, 211] width 164 height 21
